Goal: Navigation & Orientation: Find specific page/section

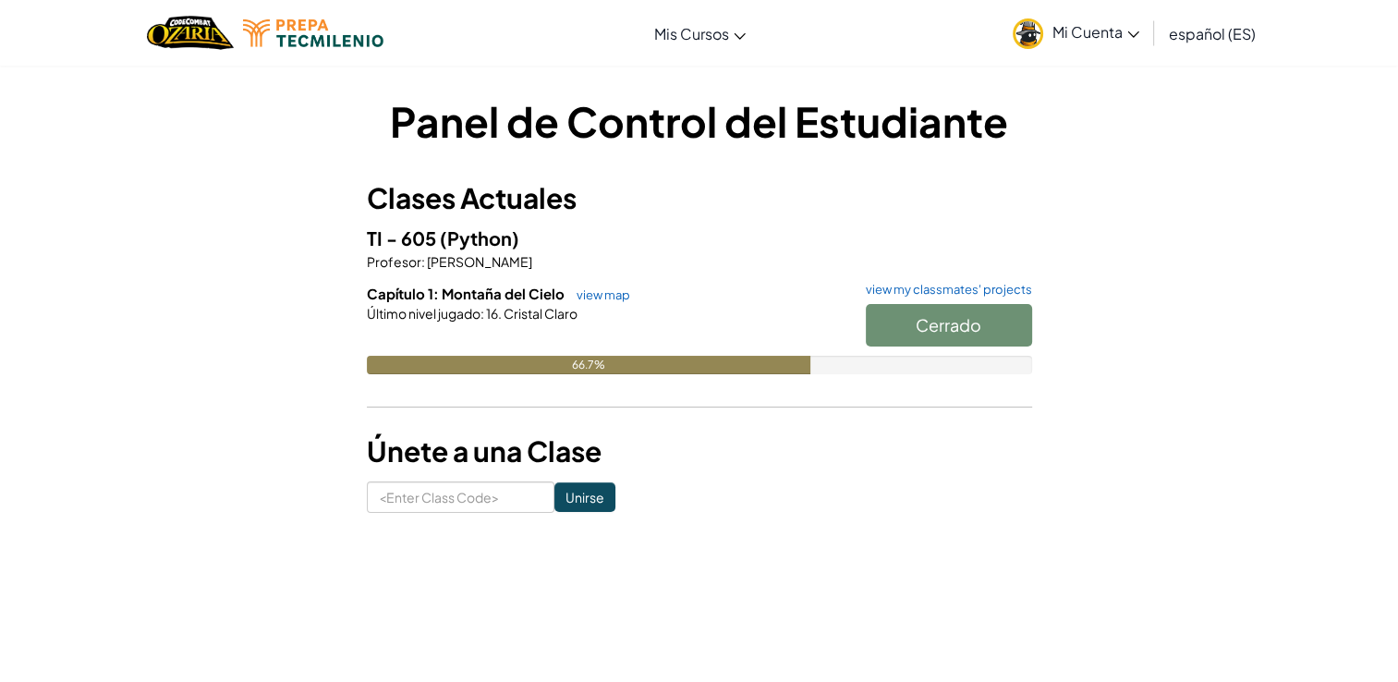
click at [1092, 45] on link "Mi Cuenta" at bounding box center [1075, 33] width 145 height 58
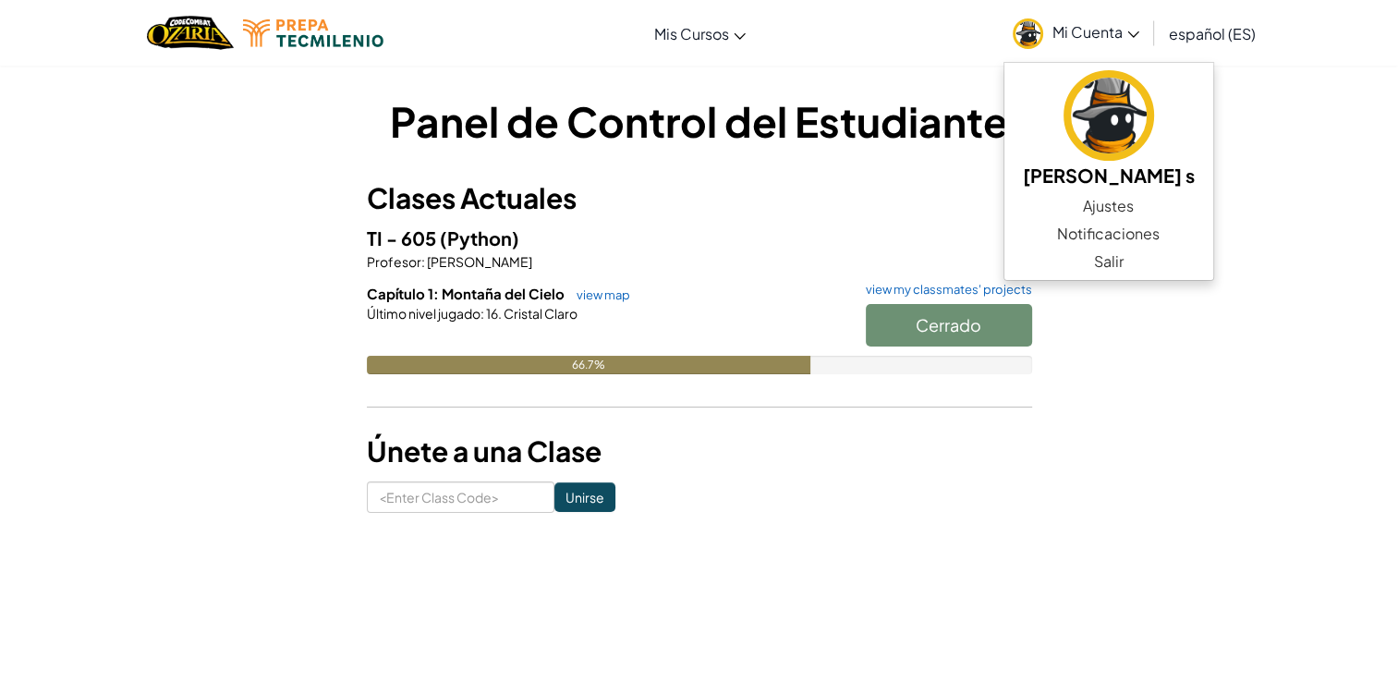
click at [1369, 153] on div "Panel de Control del Estudiante Clases Actuales TI - 605 (Python) Profesor : [P…" at bounding box center [699, 303] width 1398 height 476
